Goal: Information Seeking & Learning: Learn about a topic

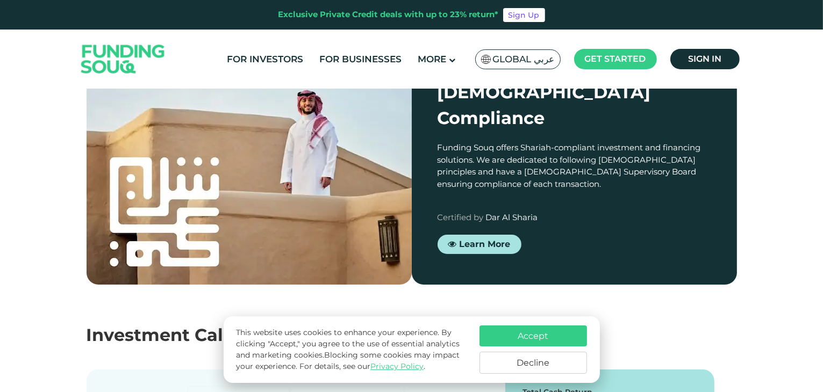
scroll to position [1075, 0]
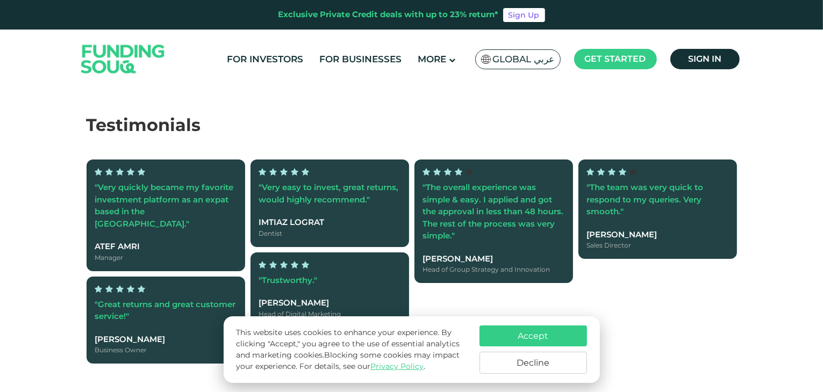
scroll to position [1935, 0]
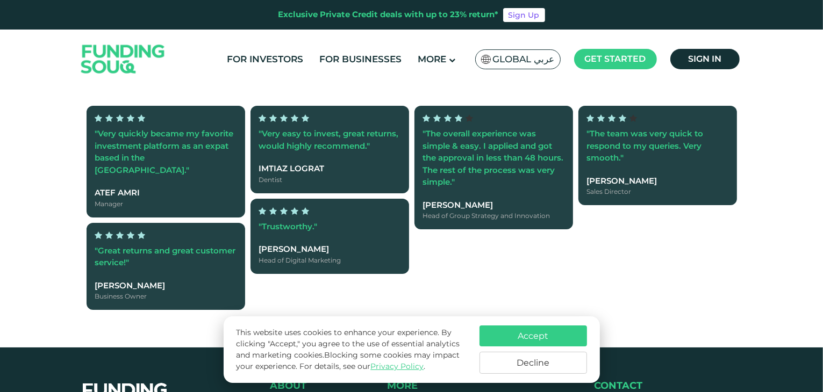
drag, startPoint x: 443, startPoint y: 162, endPoint x: 499, endPoint y: 160, distance: 55.9
drag, startPoint x: 401, startPoint y: 160, endPoint x: 665, endPoint y: 189, distance: 266.0
type tc-range-slider "5"
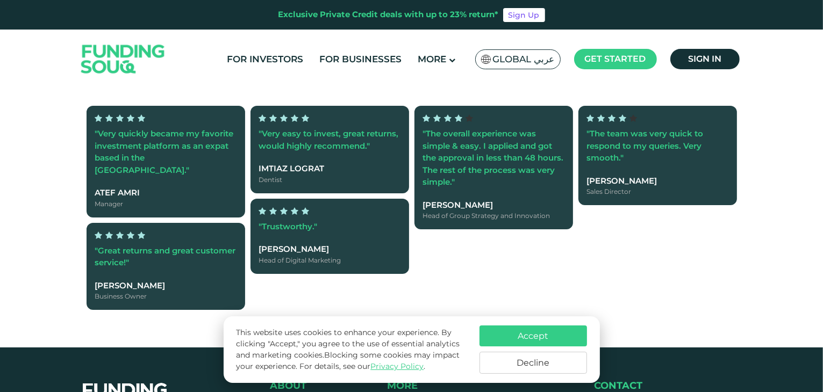
drag, startPoint x: 132, startPoint y: 166, endPoint x: 295, endPoint y: 166, distance: 162.8
type tc-range-slider "1000000"
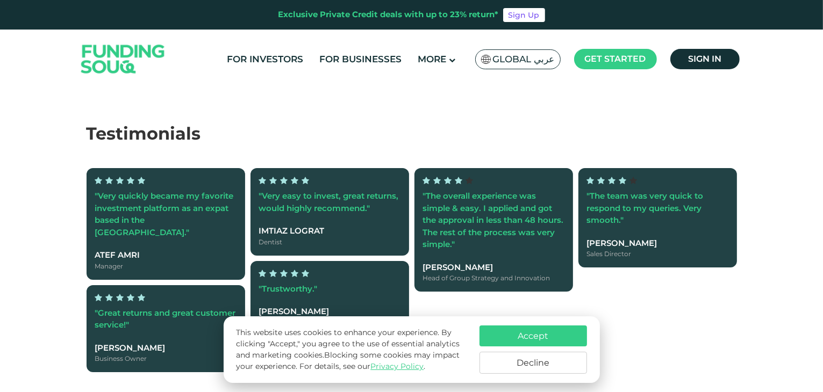
scroll to position [1876, 0]
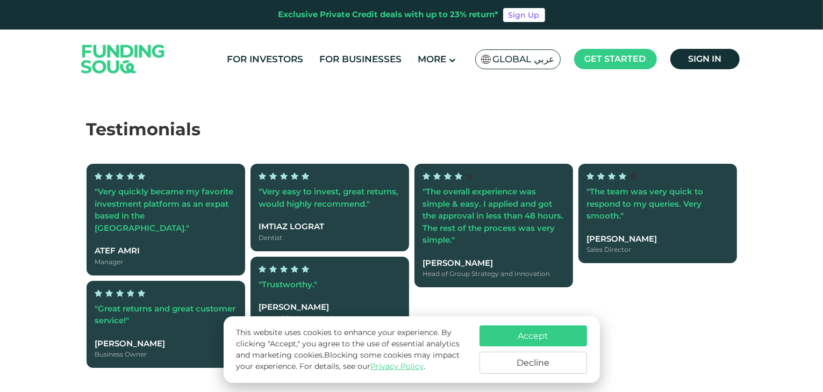
radio input "true"
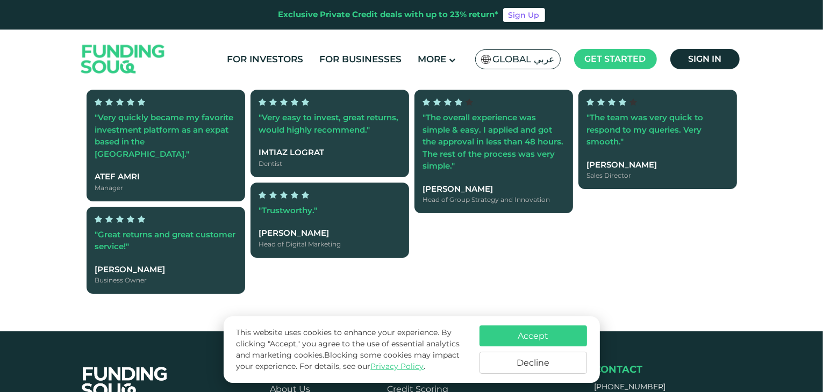
scroll to position [1984, 0]
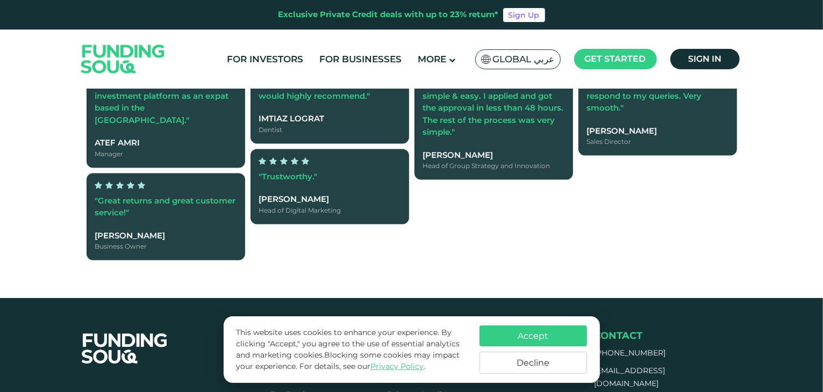
click at [537, 358] on button "Decline" at bounding box center [532, 363] width 107 height 22
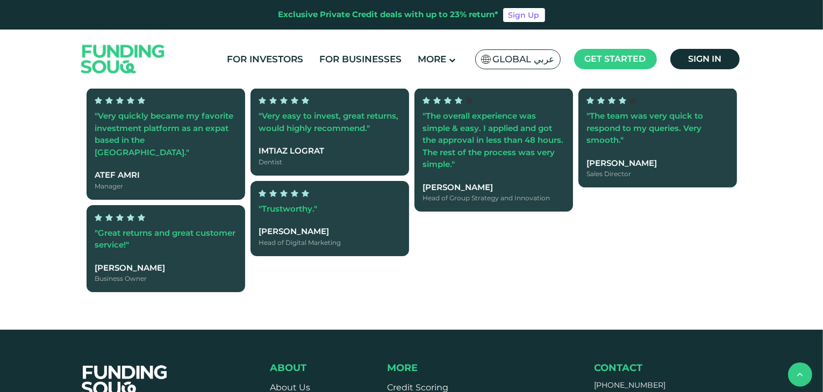
scroll to position [1845, 0]
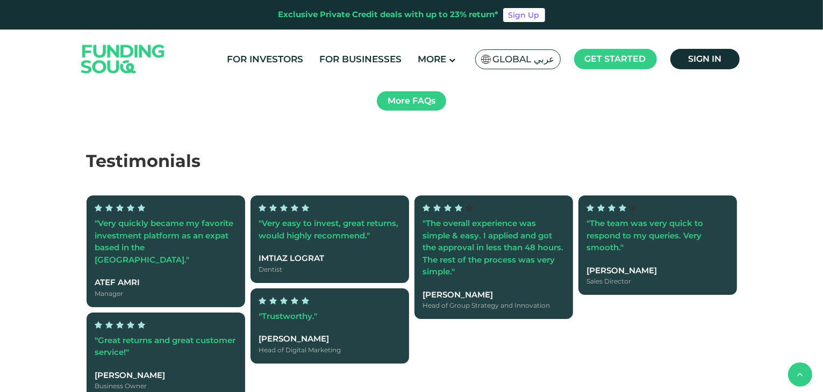
radio input "true"
drag, startPoint x: 279, startPoint y: 254, endPoint x: 423, endPoint y: 257, distance: 144.6
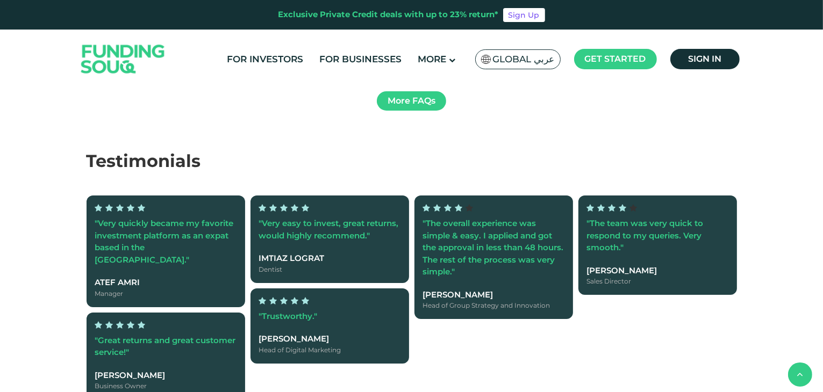
type tc-range-slider "5"
drag, startPoint x: 475, startPoint y: 250, endPoint x: 701, endPoint y: 254, distance: 225.7
type tc-range-slider "80000"
type tc-range-slider "1000000"
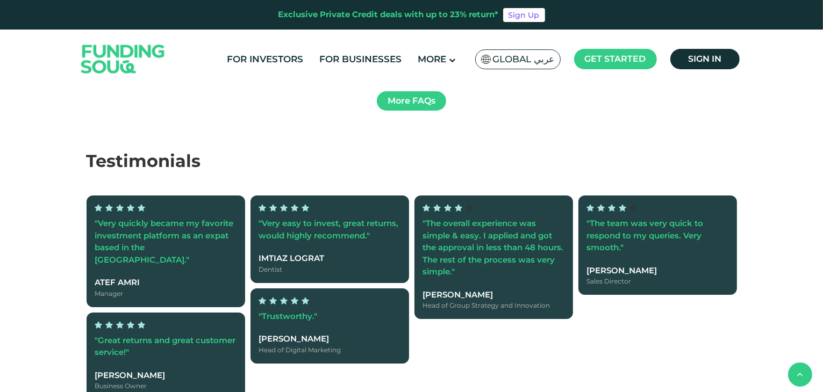
drag, startPoint x: 277, startPoint y: 245, endPoint x: 463, endPoint y: 248, distance: 185.4
radio input "true"
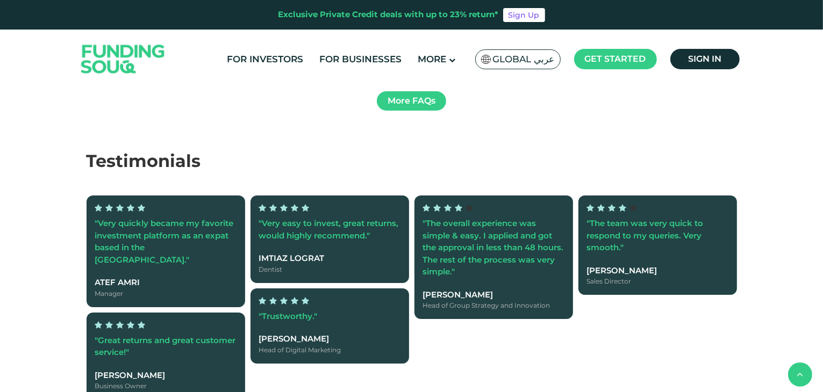
scroll to position [1899, 0]
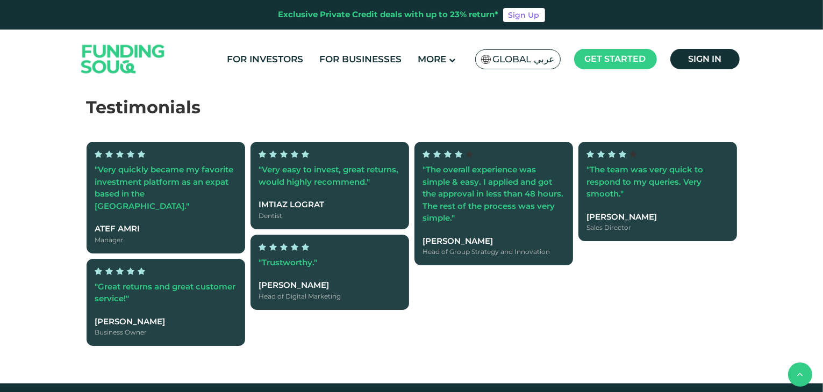
drag, startPoint x: 476, startPoint y: 189, endPoint x: 290, endPoint y: 202, distance: 187.0
drag, startPoint x: 319, startPoint y: 195, endPoint x: 628, endPoint y: 207, distance: 309.2
type tc-range-slider "2"
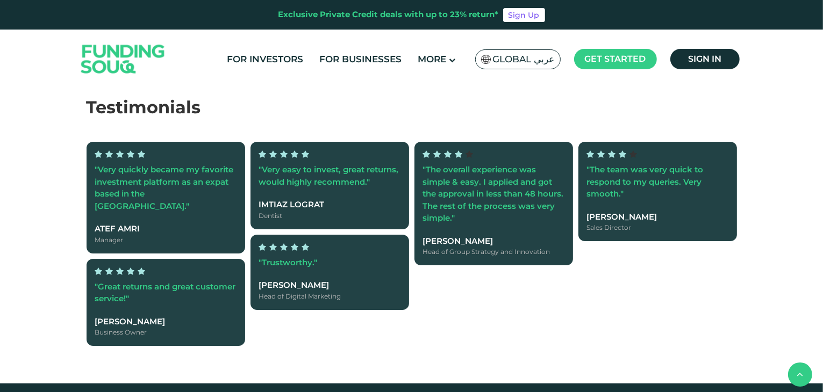
radio input "true"
type tc-range-slider "50000"
drag, startPoint x: 277, startPoint y: 188, endPoint x: 70, endPoint y: 196, distance: 207.6
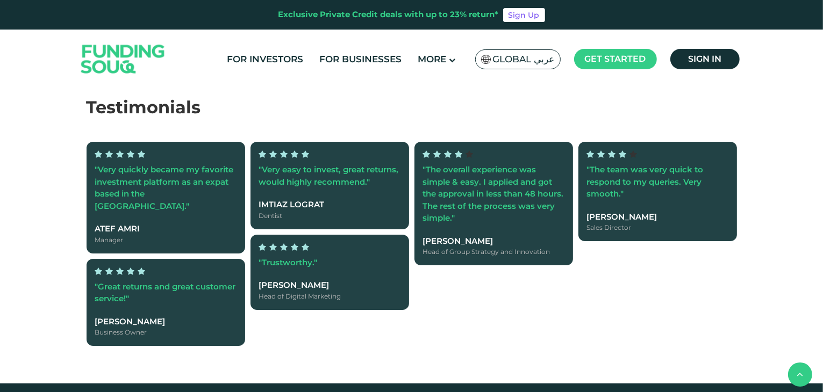
type tc-range-slider "1000000"
drag, startPoint x: 113, startPoint y: 196, endPoint x: 405, endPoint y: 213, distance: 292.3
drag, startPoint x: 347, startPoint y: 196, endPoint x: 497, endPoint y: 205, distance: 149.7
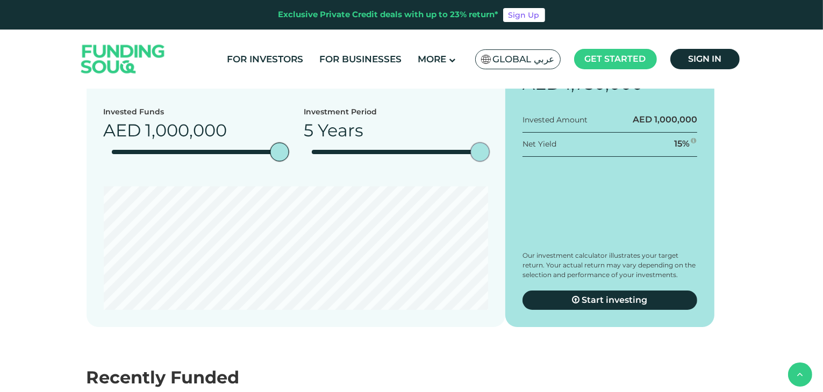
scroll to position [1346, 0]
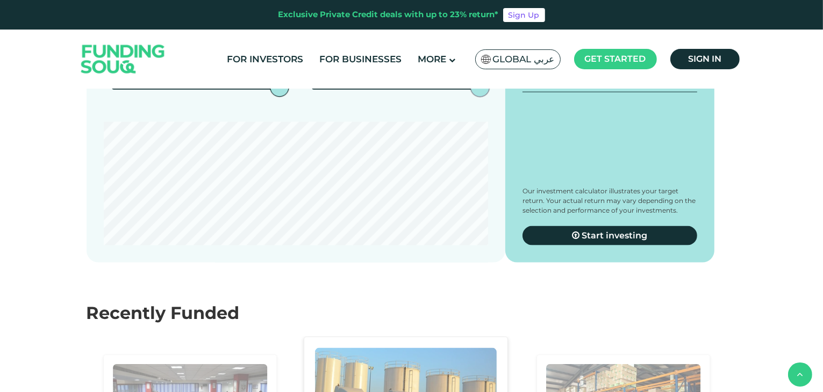
type tc-range-slider "2"
